Goal: Navigation & Orientation: Go to known website

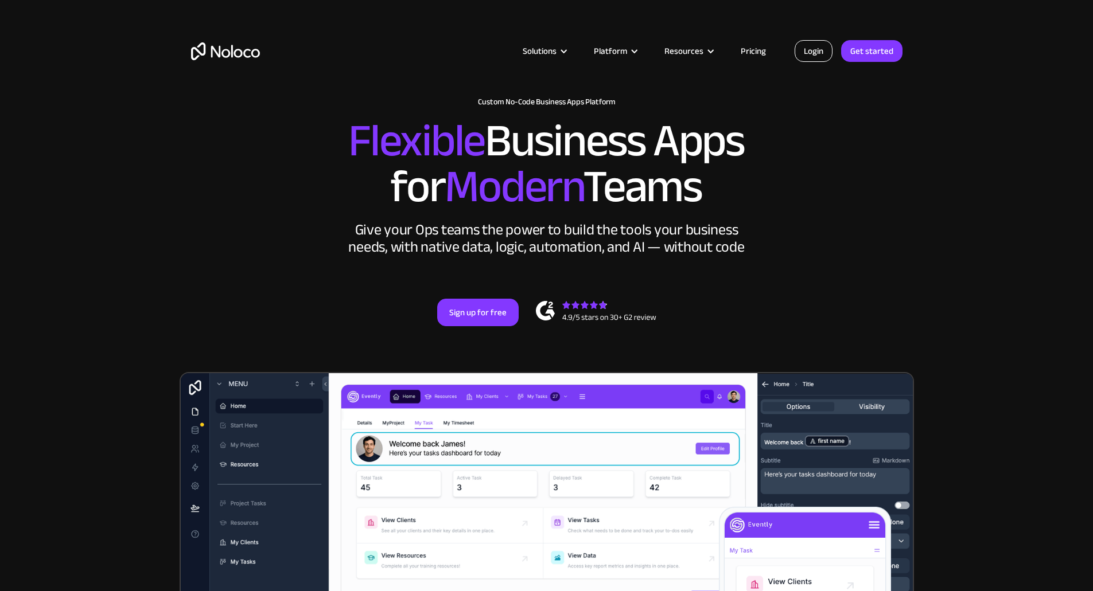
click at [811, 46] on link "Login" at bounding box center [813, 51] width 38 height 22
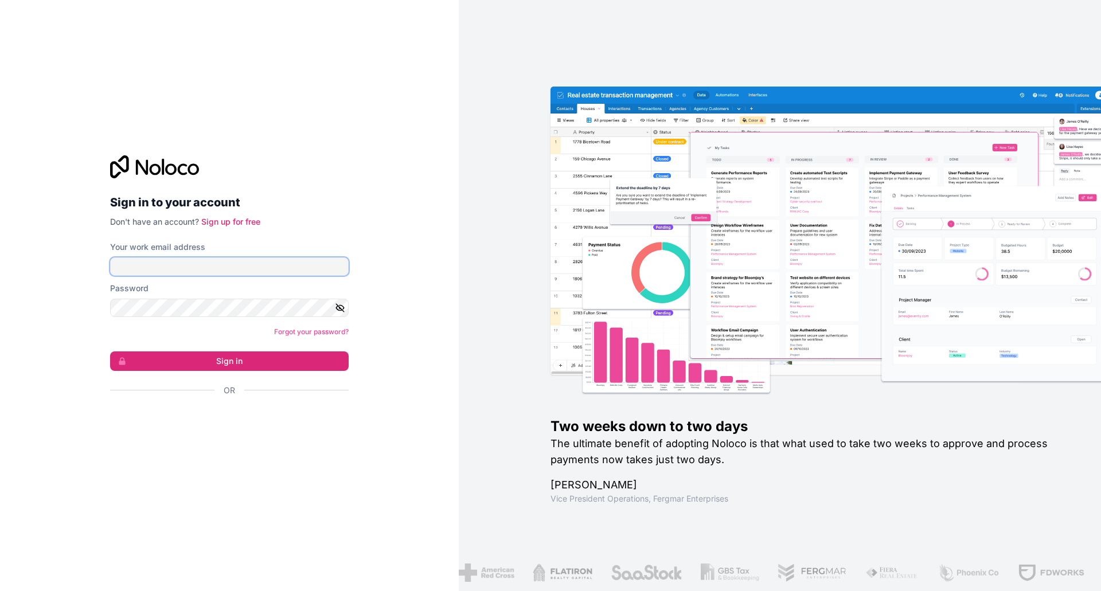
type input "sreynolds@tomroush.com"
click at [110, 352] on button "Sign in" at bounding box center [229, 362] width 239 height 20
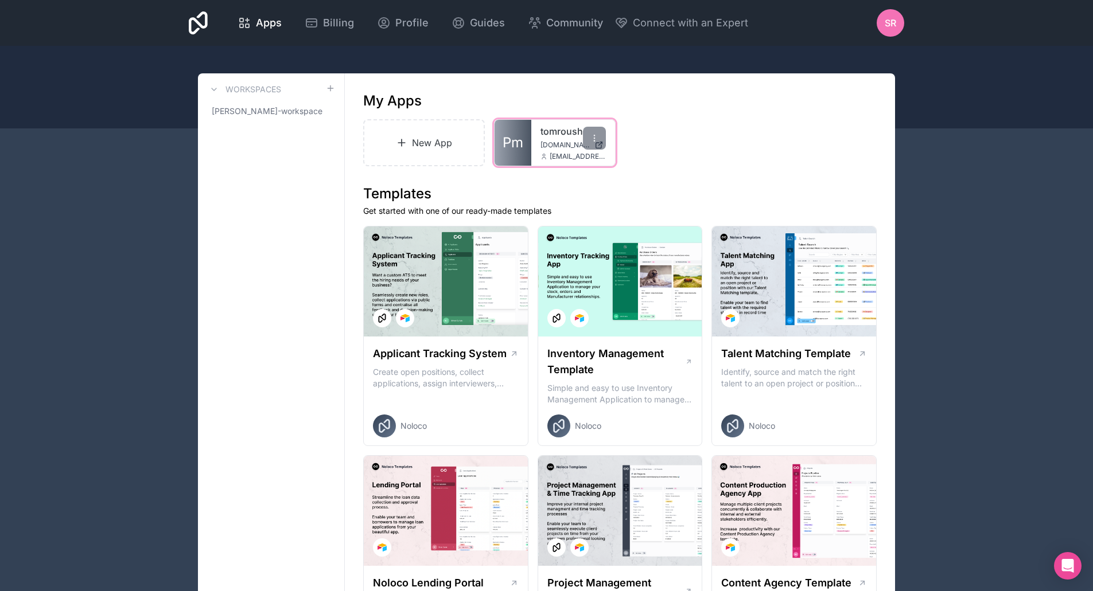
click at [520, 138] on span "Pm" at bounding box center [512, 143] width 21 height 18
